Goal: Transaction & Acquisition: Book appointment/travel/reservation

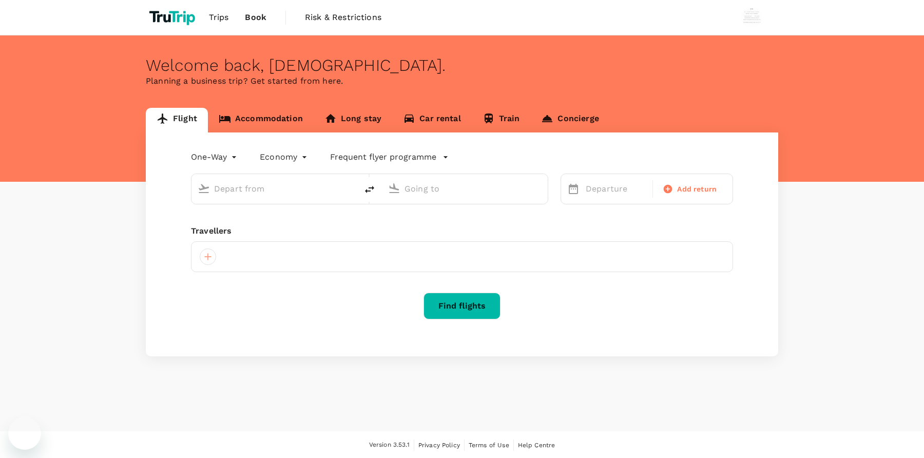
type input "roundtrip"
type input "[GEOGRAPHIC_DATA], [GEOGRAPHIC_DATA] (any)"
type input "Ngurah Rai Intl (DPS)"
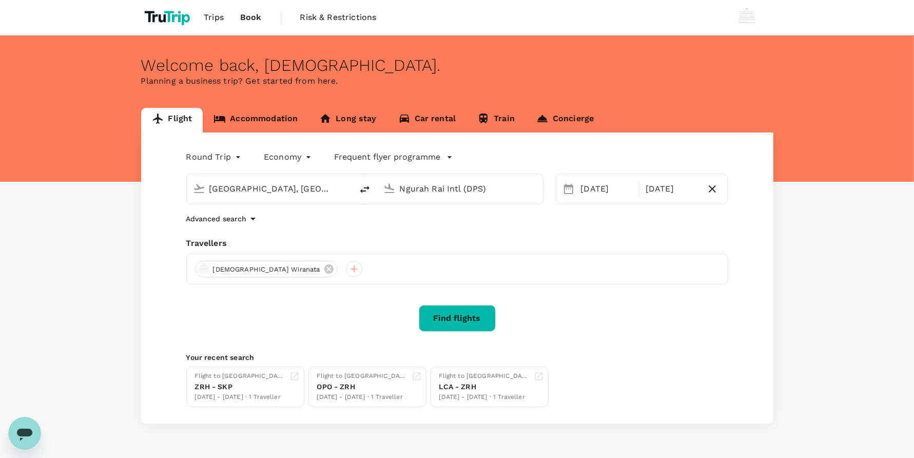
click at [80, 111] on div "Flight Accommodation Long stay Car rental Train Concierge Round Trip roundtrip …" at bounding box center [457, 266] width 914 height 316
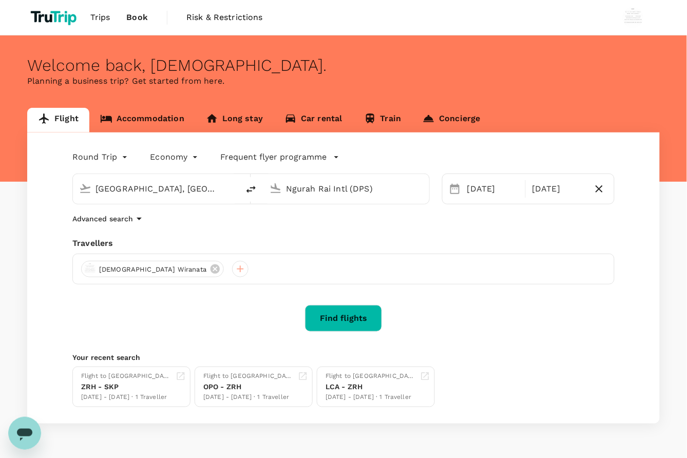
click at [476, 34] on div "Trips Book Risk & Restrictions" at bounding box center [343, 17] width 632 height 35
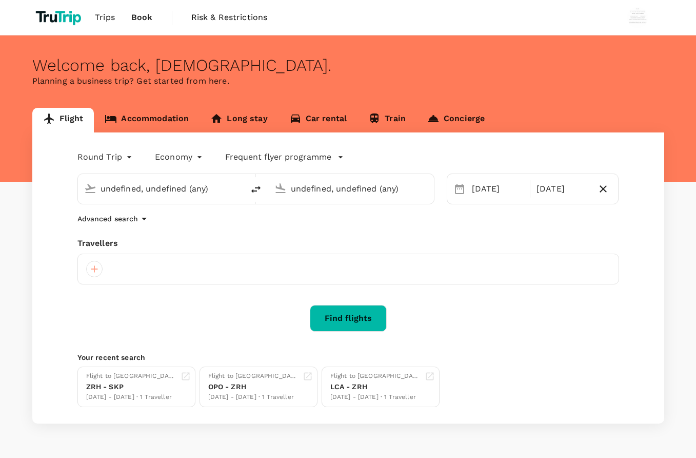
type input "[GEOGRAPHIC_DATA], [GEOGRAPHIC_DATA] (any)"
type input "Ngurah Rai Intl (DPS)"
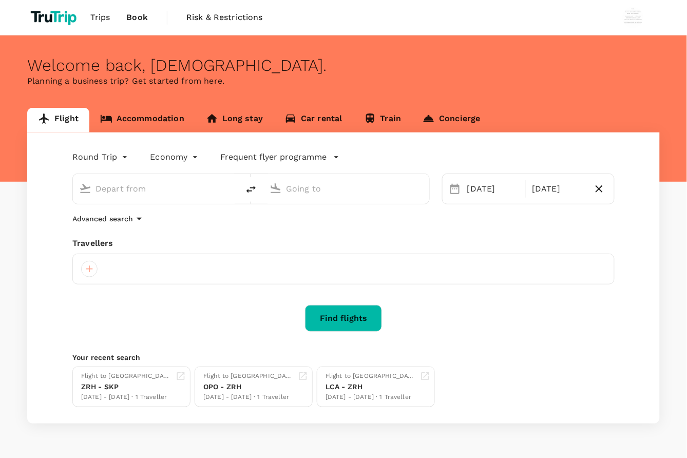
type input "[GEOGRAPHIC_DATA], [GEOGRAPHIC_DATA] (any)"
type input "Ngurah Rai Intl (DPS)"
